Goal: Task Accomplishment & Management: Use online tool/utility

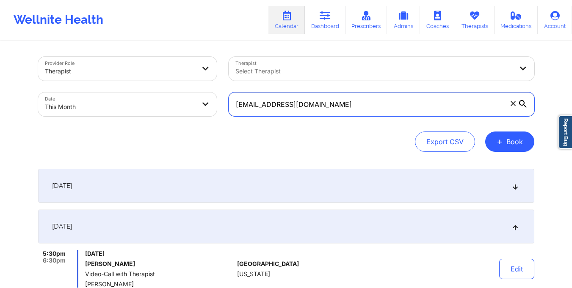
drag, startPoint x: 237, startPoint y: 108, endPoint x: 341, endPoint y: 119, distance: 104.7
click at [341, 119] on div "[EMAIL_ADDRESS][DOMAIN_NAME]" at bounding box center [382, 104] width 318 height 36
paste input "riafernand77@g"
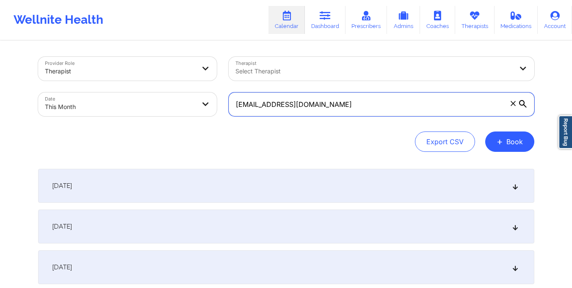
type input "[EMAIL_ADDRESS][DOMAIN_NAME]"
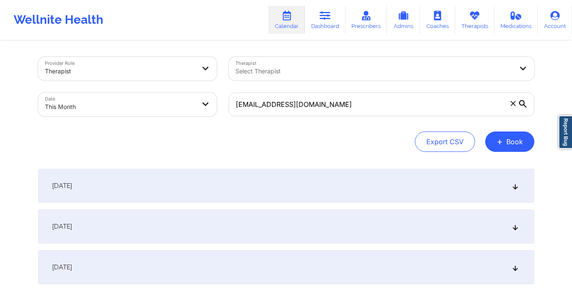
select select "2025-9"
select select "2025-10"
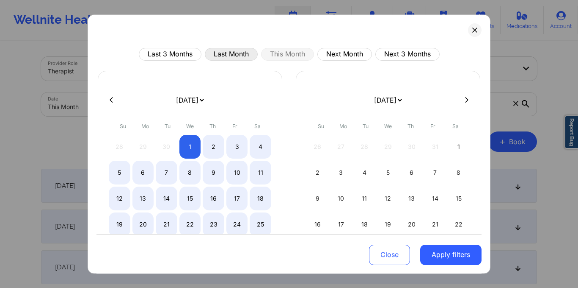
click at [228, 53] on button "Last Month" at bounding box center [231, 54] width 53 height 13
select select "2025-8"
select select "2025-9"
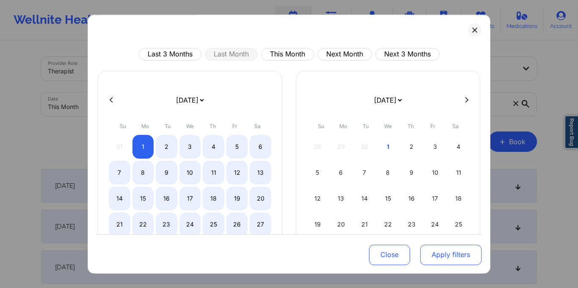
click at [451, 252] on button "Apply filters" at bounding box center [450, 254] width 61 height 20
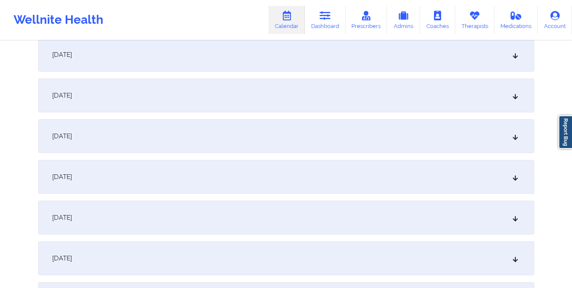
scroll to position [733, 0]
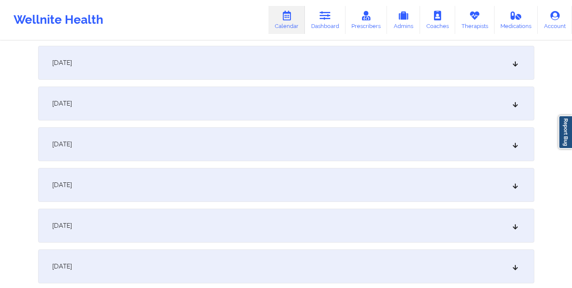
click at [404, 107] on div "[DATE]" at bounding box center [286, 103] width 496 height 34
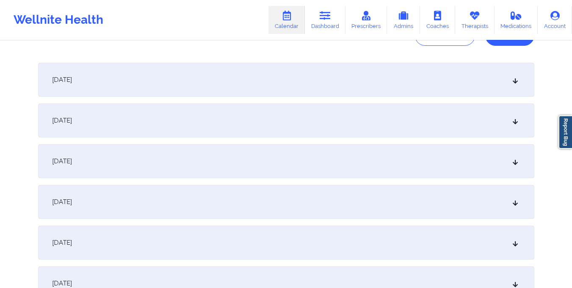
scroll to position [0, 0]
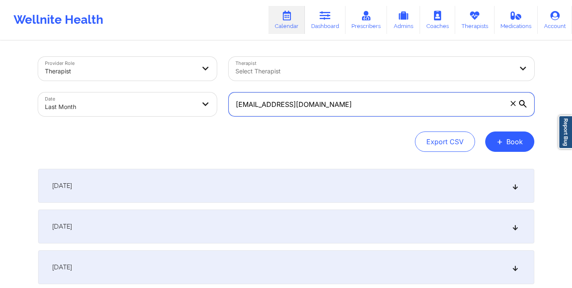
drag, startPoint x: 235, startPoint y: 105, endPoint x: 346, endPoint y: 111, distance: 110.6
click at [346, 111] on input "[EMAIL_ADDRESS][DOMAIN_NAME]" at bounding box center [382, 104] width 306 height 24
paste input "[PERSON_NAME].[PERSON_NAME]"
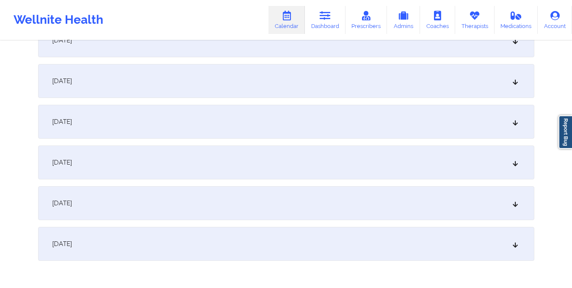
scroll to position [1162, 0]
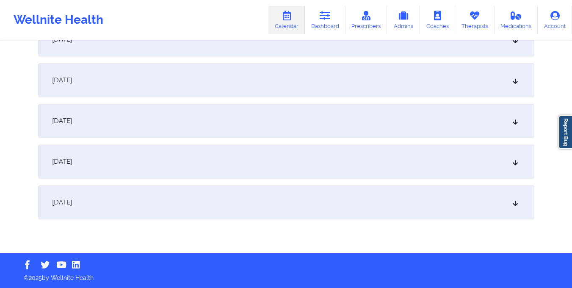
click at [327, 197] on div "[DATE]" at bounding box center [286, 202] width 496 height 34
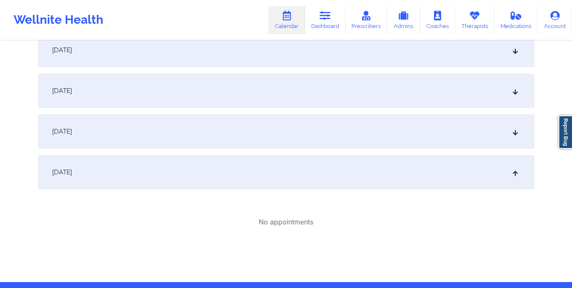
scroll to position [1193, 0]
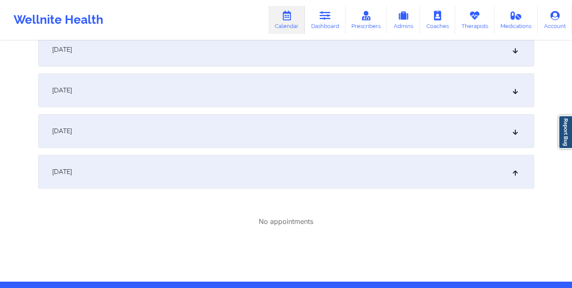
click at [329, 173] on div "[DATE]" at bounding box center [286, 172] width 496 height 34
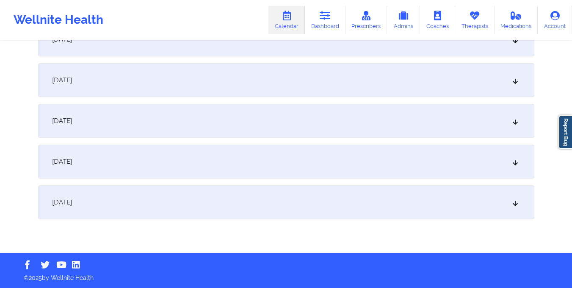
click at [247, 206] on div "[DATE]" at bounding box center [286, 202] width 496 height 34
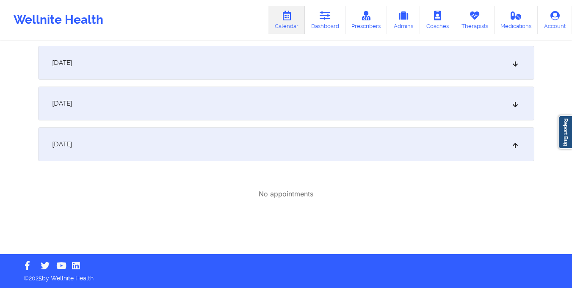
scroll to position [1221, 0]
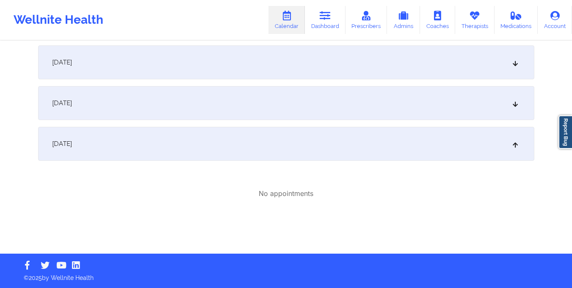
click at [321, 146] on div "[DATE]" at bounding box center [286, 144] width 496 height 34
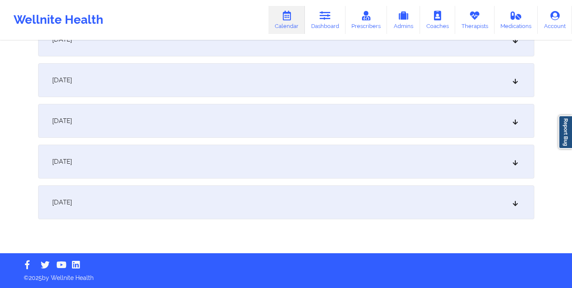
scroll to position [1162, 0]
click at [315, 200] on div "[DATE]" at bounding box center [286, 202] width 496 height 34
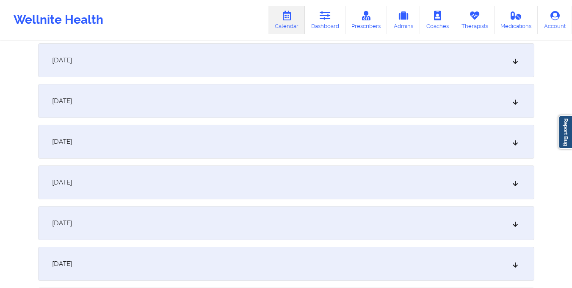
scroll to position [0, 0]
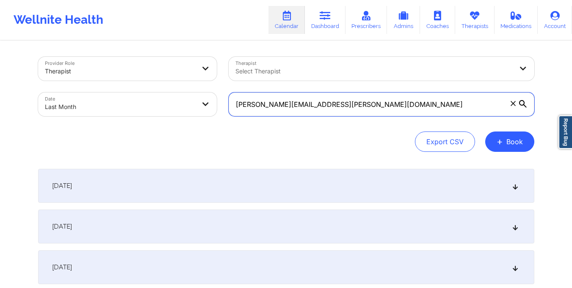
drag, startPoint x: 235, startPoint y: 104, endPoint x: 327, endPoint y: 118, distance: 93.4
click at [327, 118] on div "[PERSON_NAME][EMAIL_ADDRESS][PERSON_NAME][DOMAIN_NAME]" at bounding box center [382, 104] width 318 height 36
paste input "komickto"
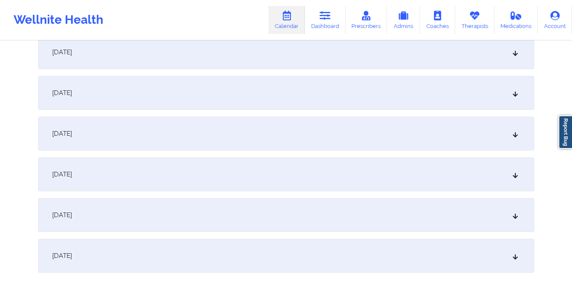
scroll to position [1162, 0]
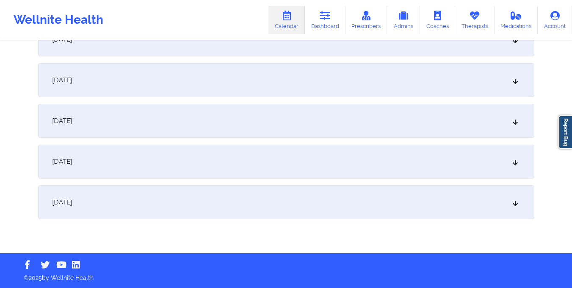
type input "[EMAIL_ADDRESS][DOMAIN_NAME]"
click at [357, 201] on div "[DATE]" at bounding box center [286, 202] width 496 height 34
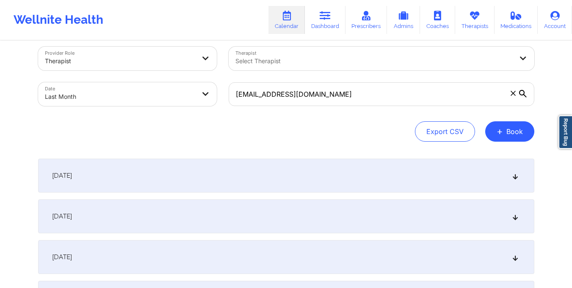
scroll to position [0, 0]
